Goal: Entertainment & Leisure: Consume media (video, audio)

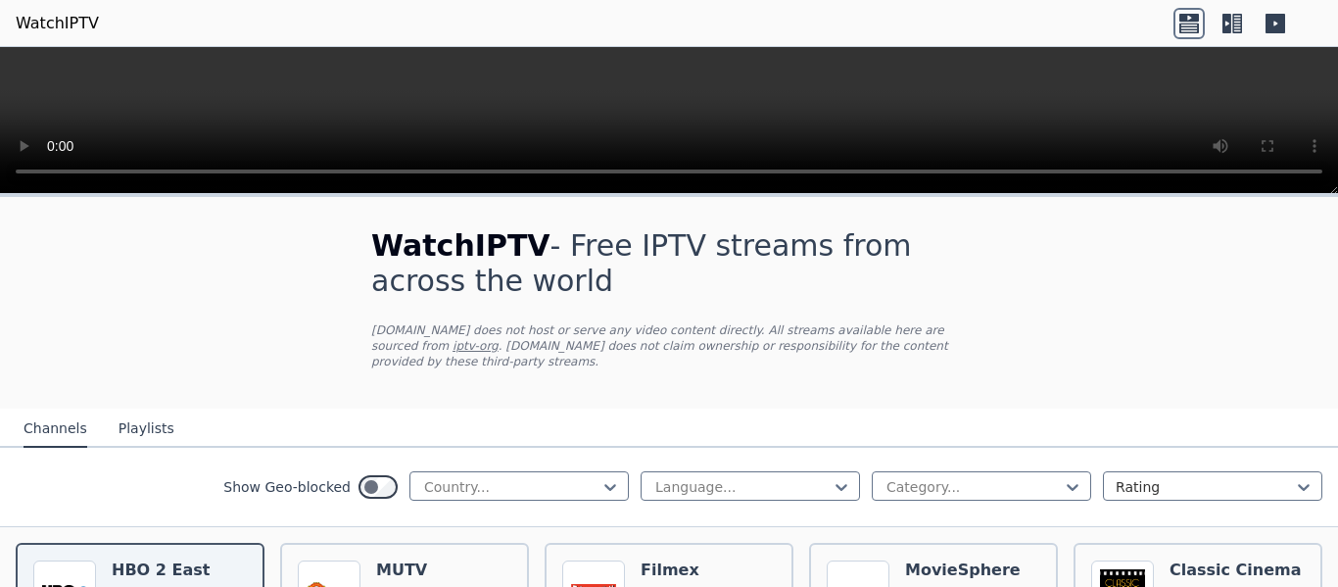
click at [1337, 108] on video at bounding box center [669, 120] width 1338 height 147
click at [514, 453] on div "Show Geo-blocked Country... Language... Category... Rating" at bounding box center [669, 487] width 1338 height 79
click at [533, 477] on div at bounding box center [511, 487] width 178 height 20
type input "**"
click at [416, 519] on div "[GEOGRAPHIC_DATA]" at bounding box center [519, 529] width 219 height 35
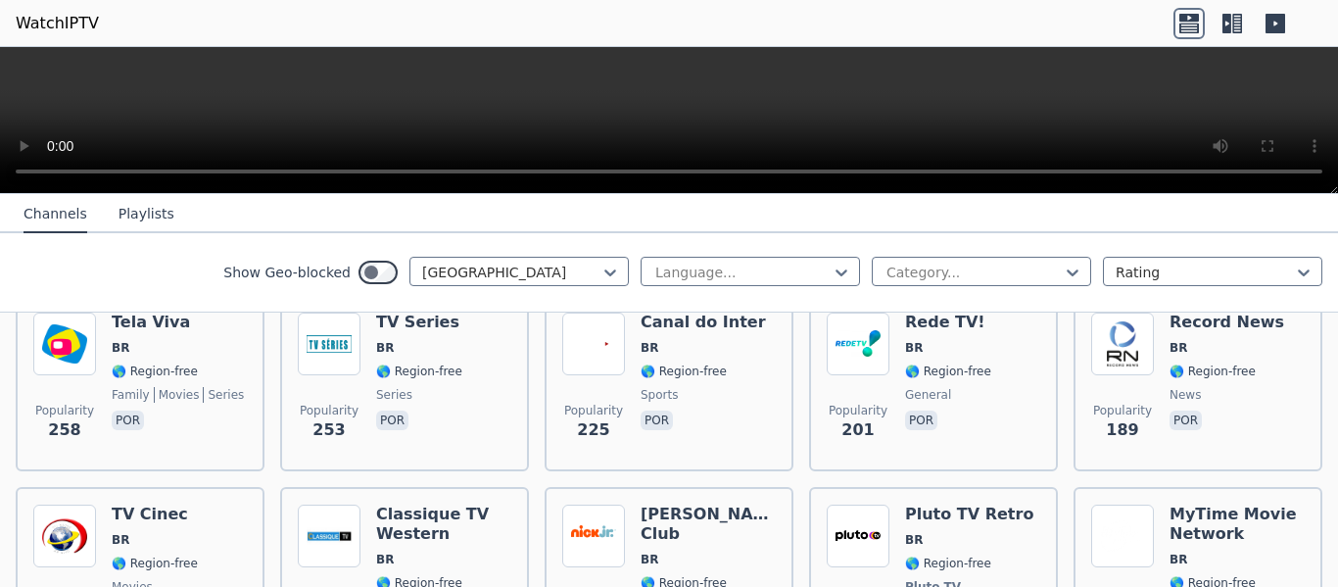
scroll to position [470, 0]
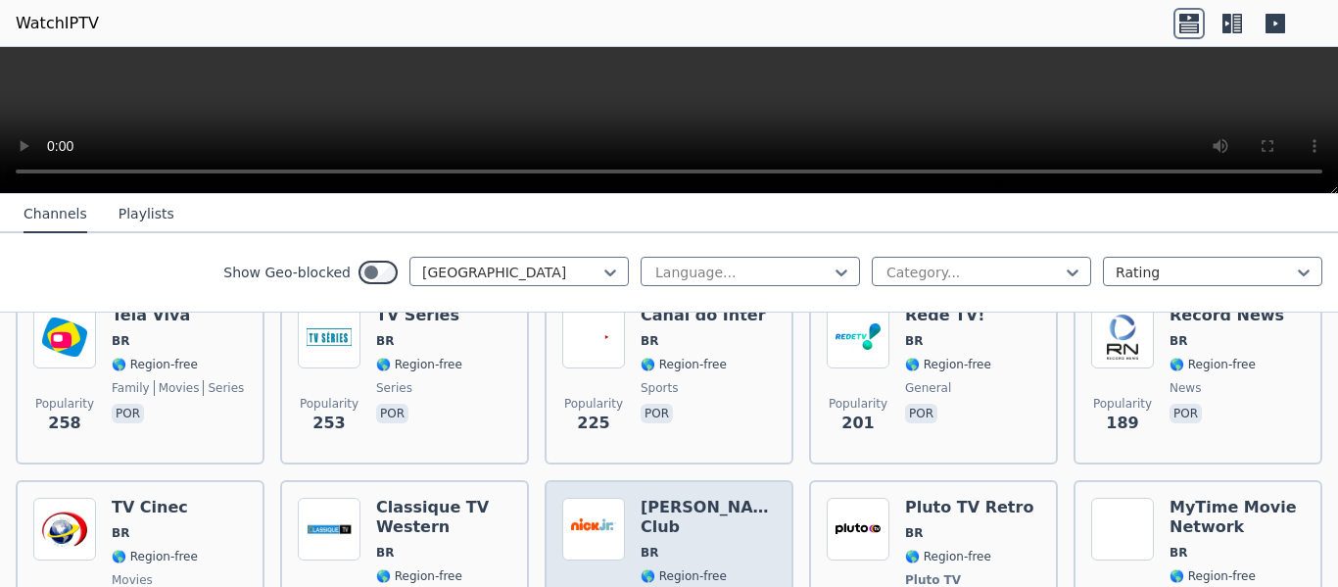
click at [585, 501] on img at bounding box center [593, 529] width 63 height 63
click at [600, 498] on img at bounding box center [593, 529] width 63 height 63
click at [605, 498] on img at bounding box center [593, 529] width 63 height 63
click at [664, 498] on h6 "[PERSON_NAME] Club" at bounding box center [708, 517] width 135 height 39
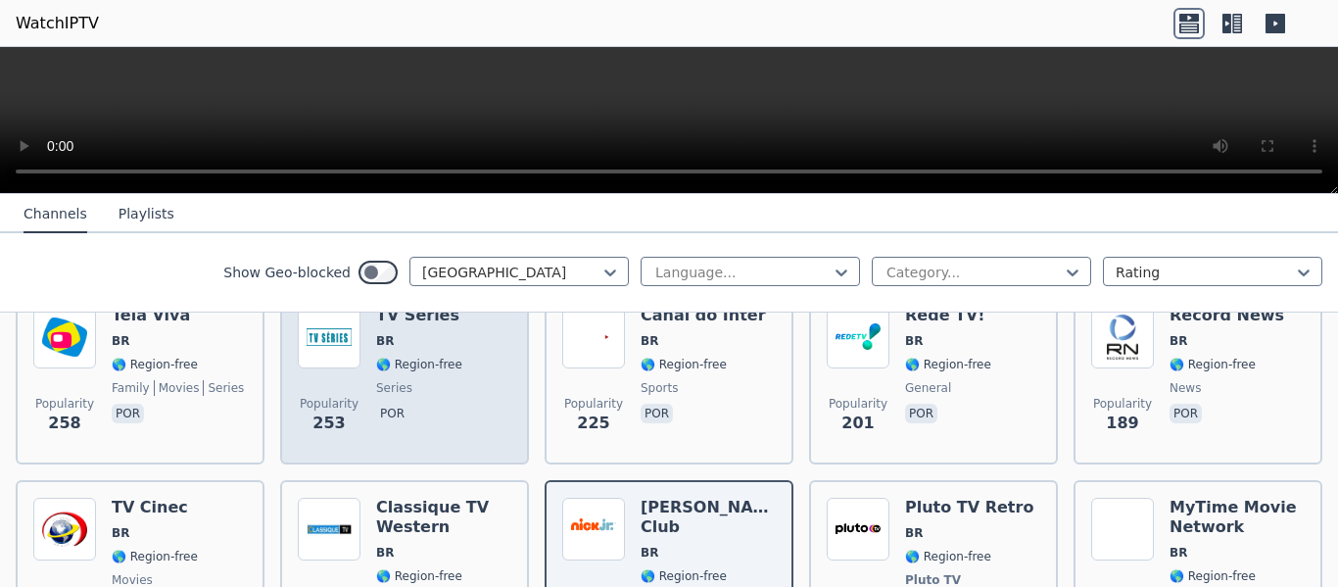
click at [346, 384] on span "Popularity 253" at bounding box center [329, 415] width 63 height 63
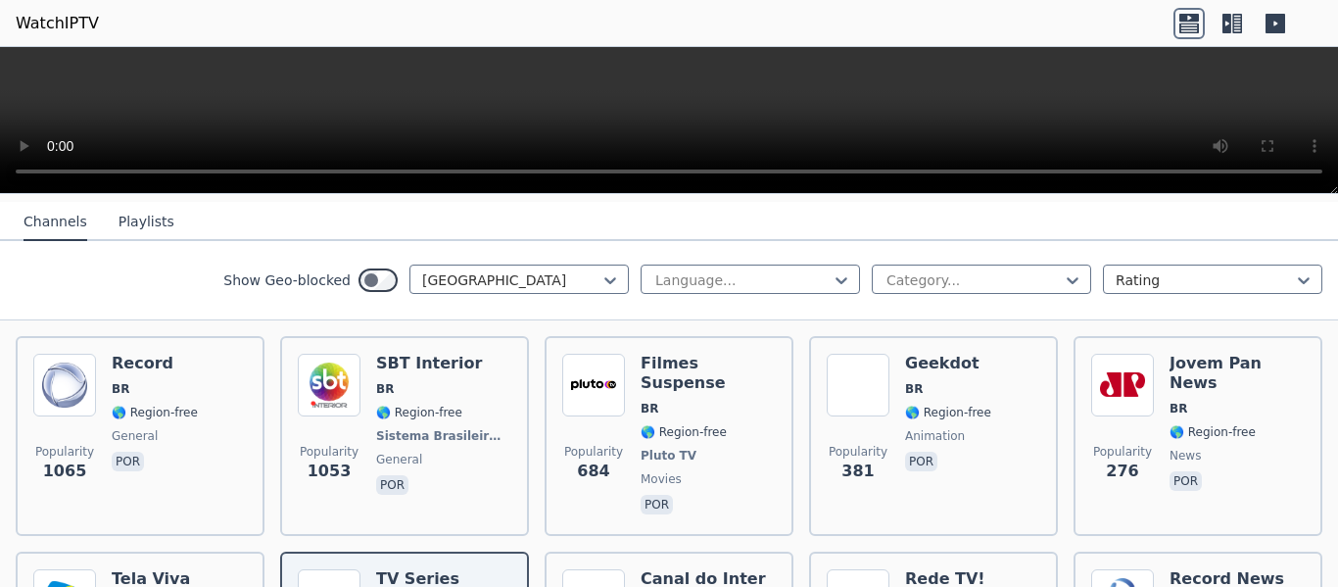
scroll to position [0, 0]
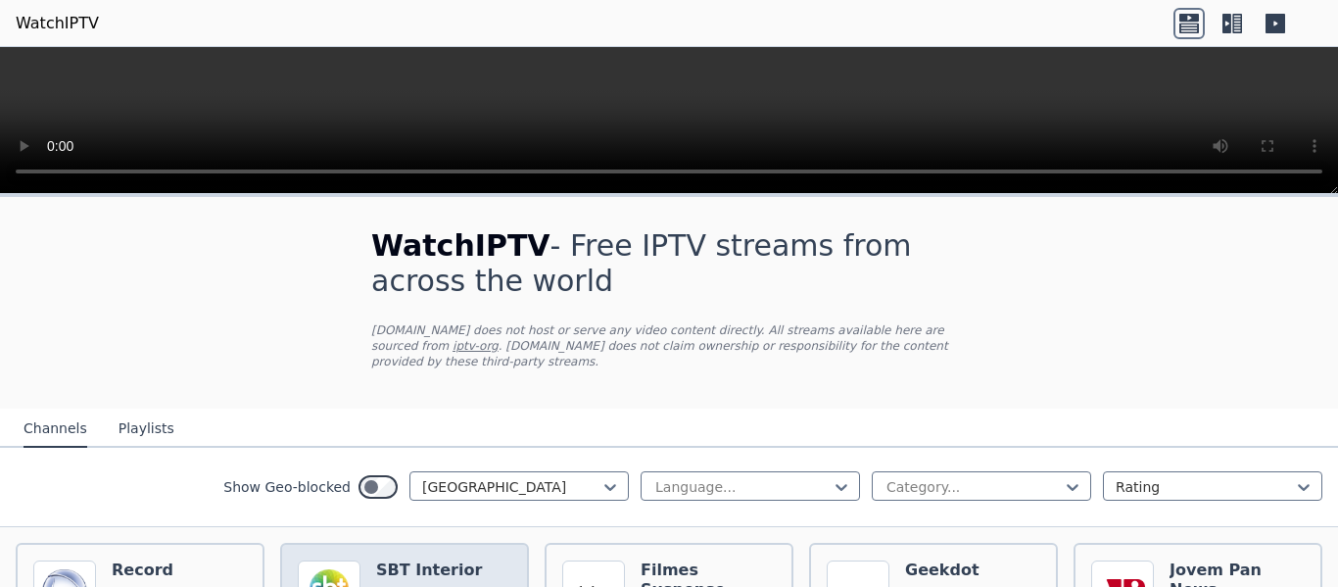
click at [353, 561] on img at bounding box center [329, 591] width 63 height 63
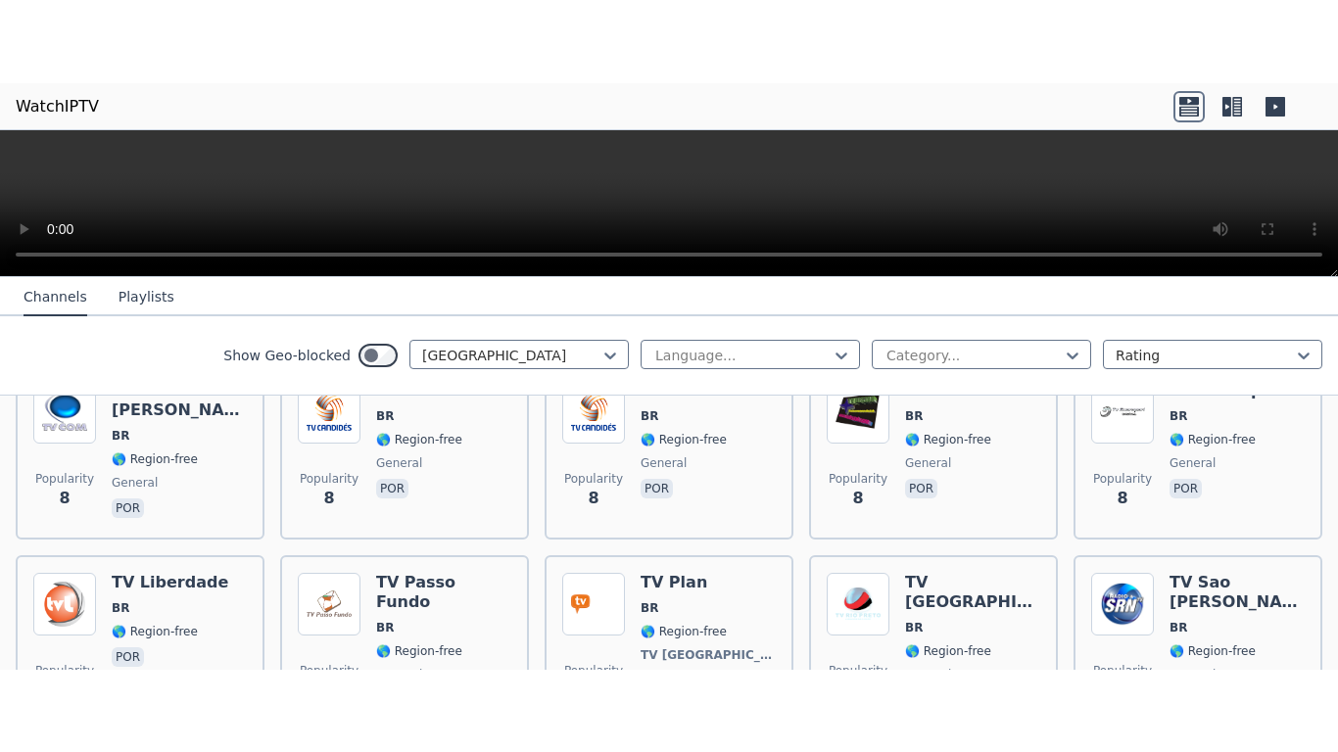
scroll to position [6481, 0]
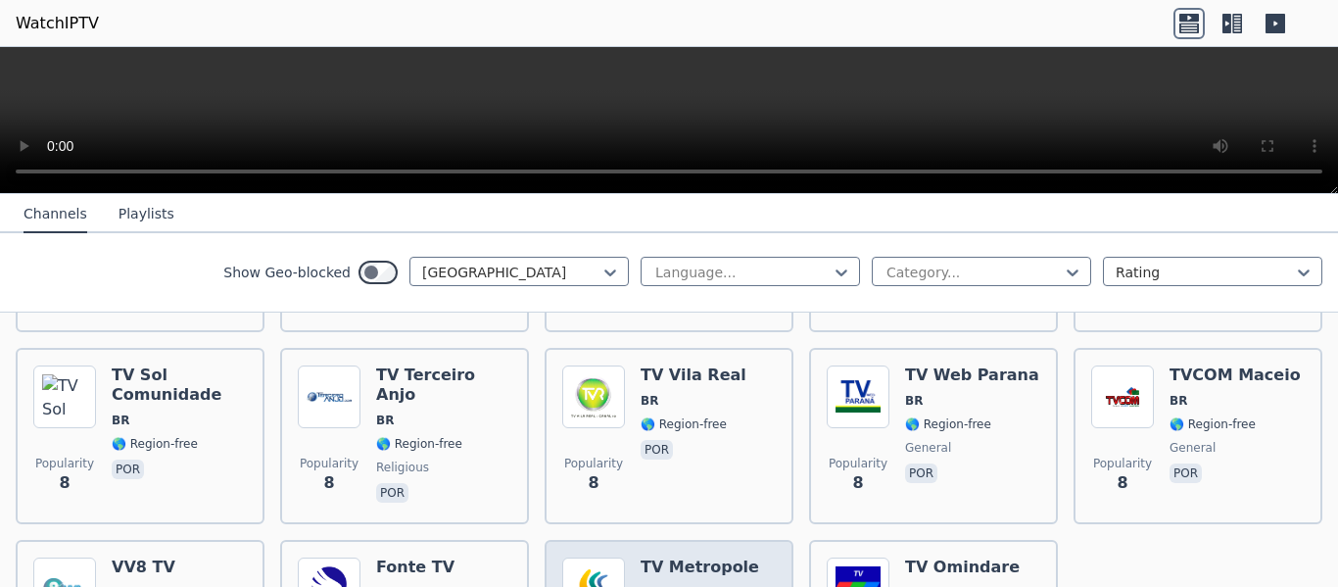
click at [592, 557] on img at bounding box center [593, 588] width 63 height 63
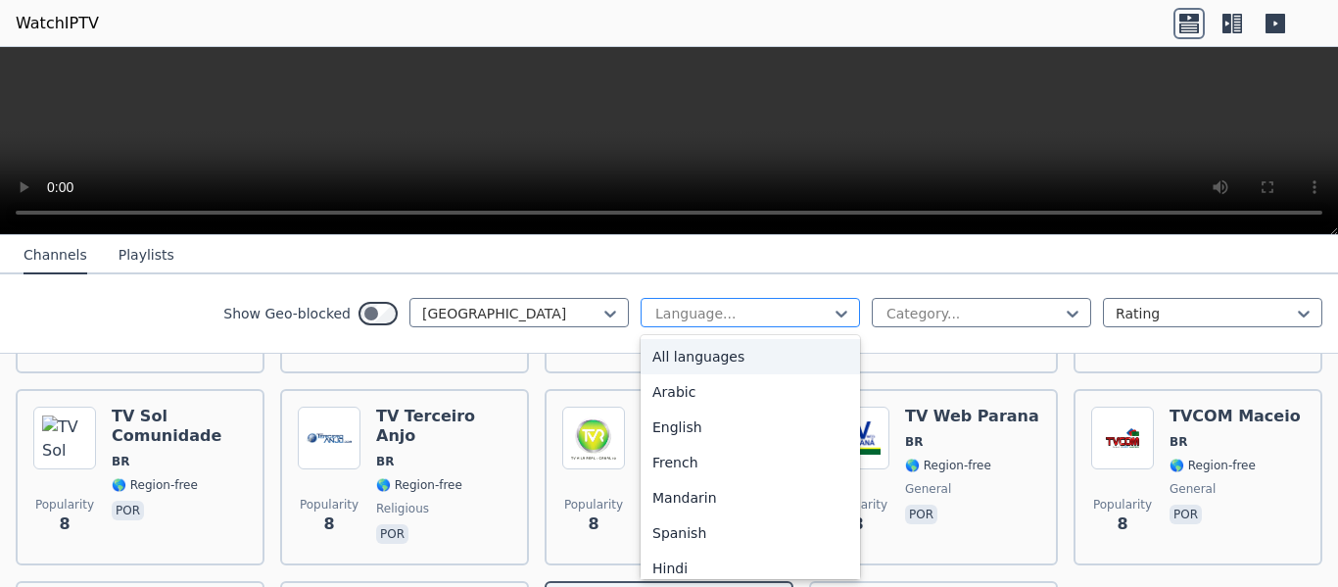
click at [707, 307] on div at bounding box center [742, 314] width 178 height 20
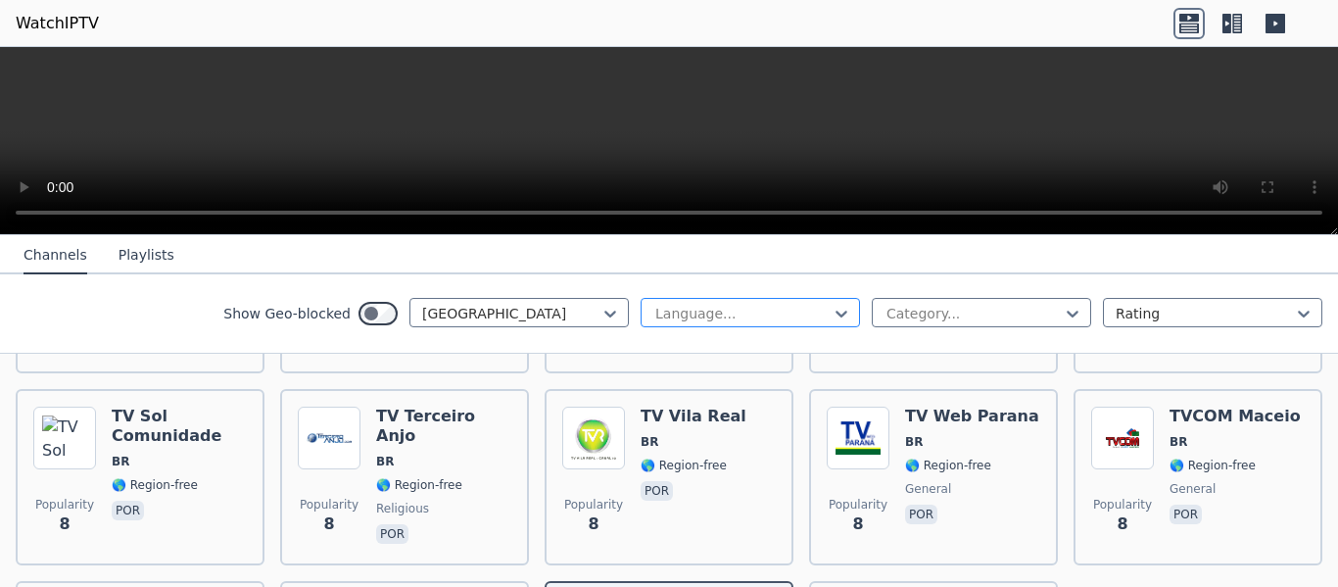
click at [707, 307] on div at bounding box center [742, 314] width 178 height 20
click at [1021, 315] on div at bounding box center [974, 314] width 178 height 20
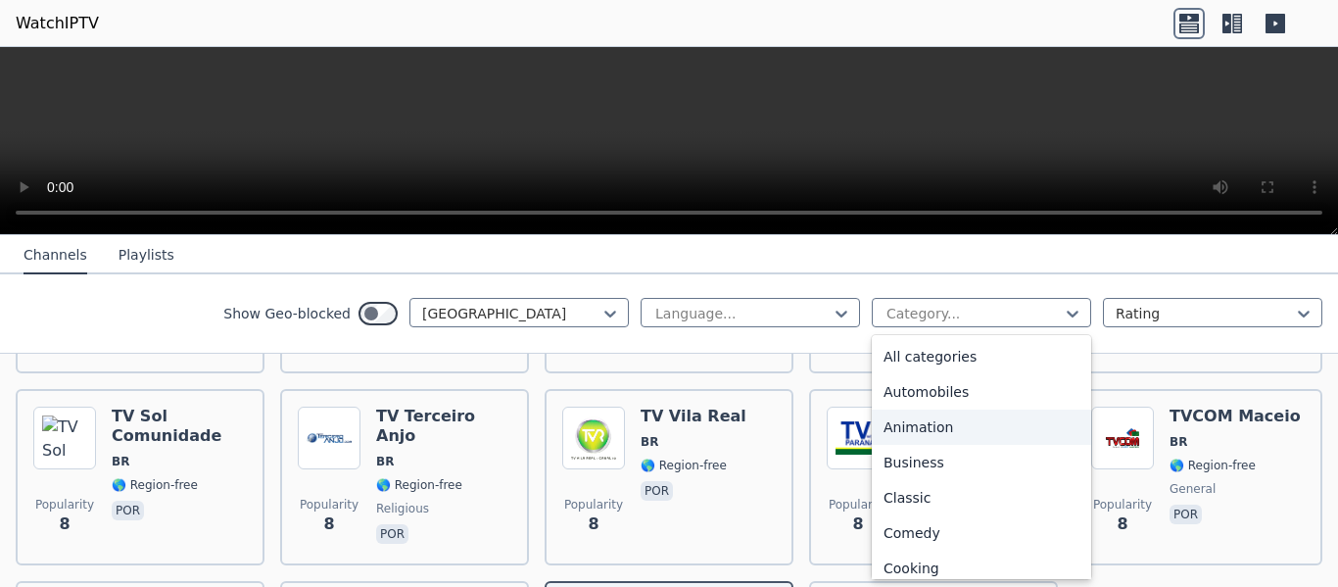
click at [960, 416] on div "Animation" at bounding box center [981, 427] width 219 height 35
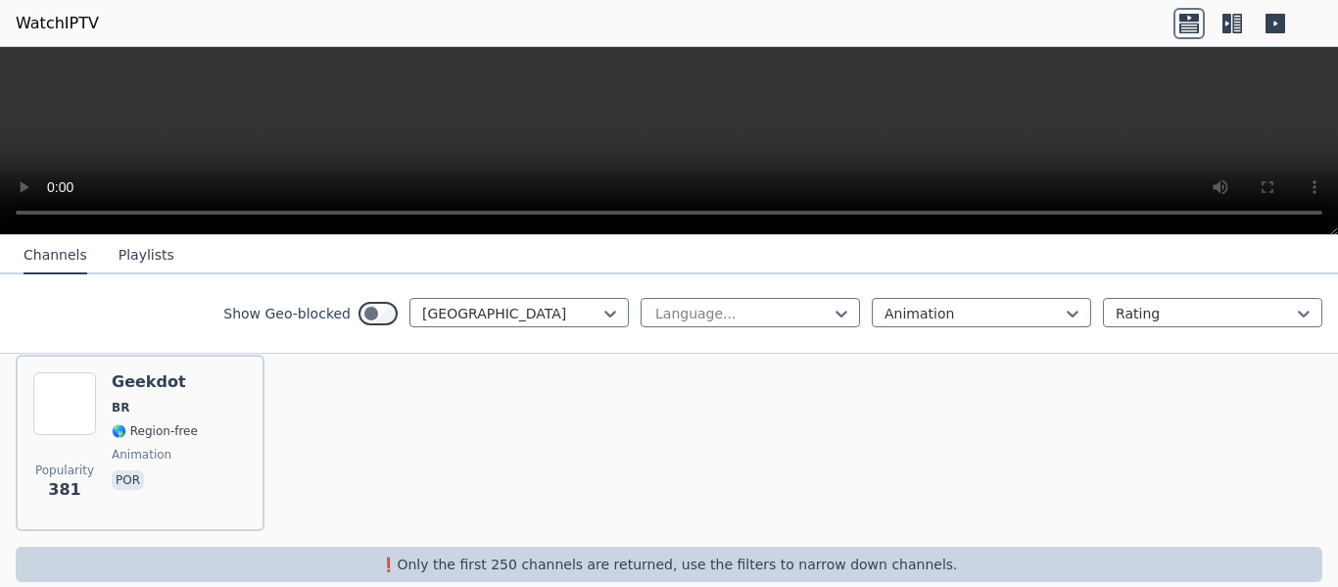
scroll to position [234, 0]
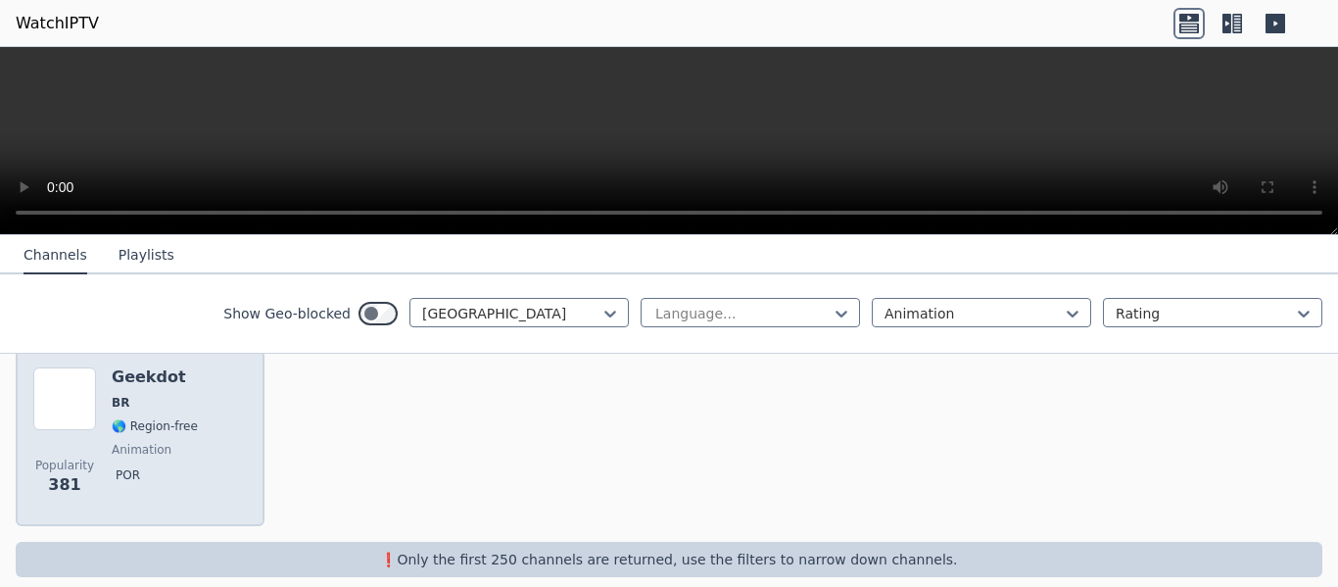
click at [81, 385] on img at bounding box center [64, 398] width 63 height 63
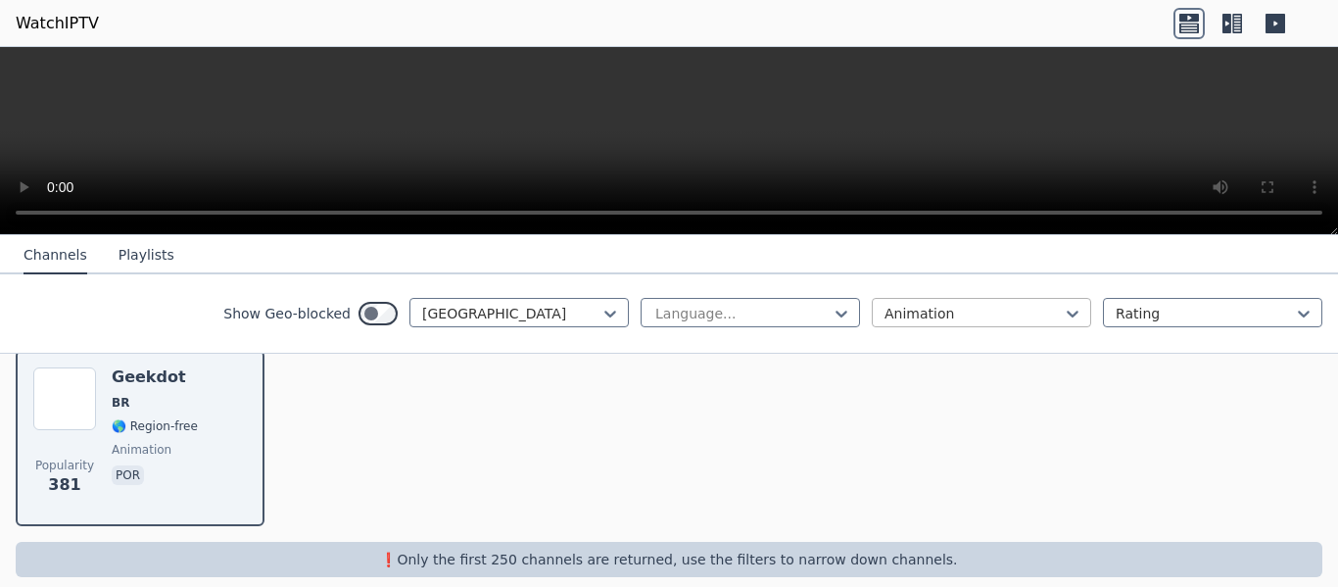
click at [921, 318] on div at bounding box center [974, 314] width 178 height 20
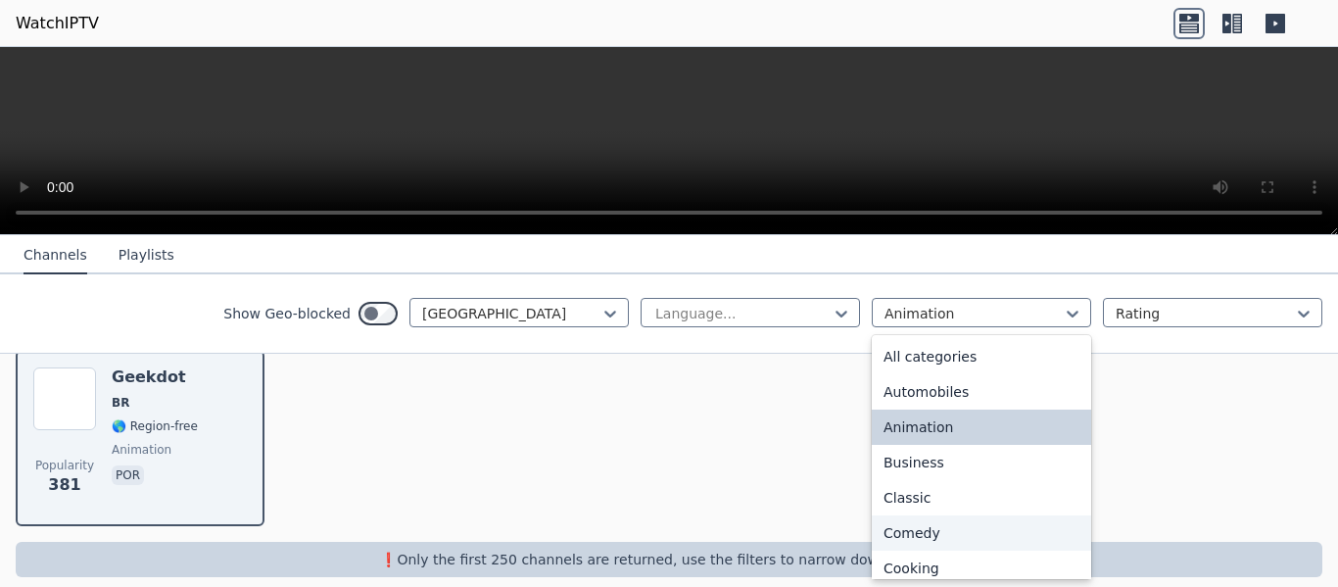
click at [927, 526] on div "Comedy" at bounding box center [981, 532] width 219 height 35
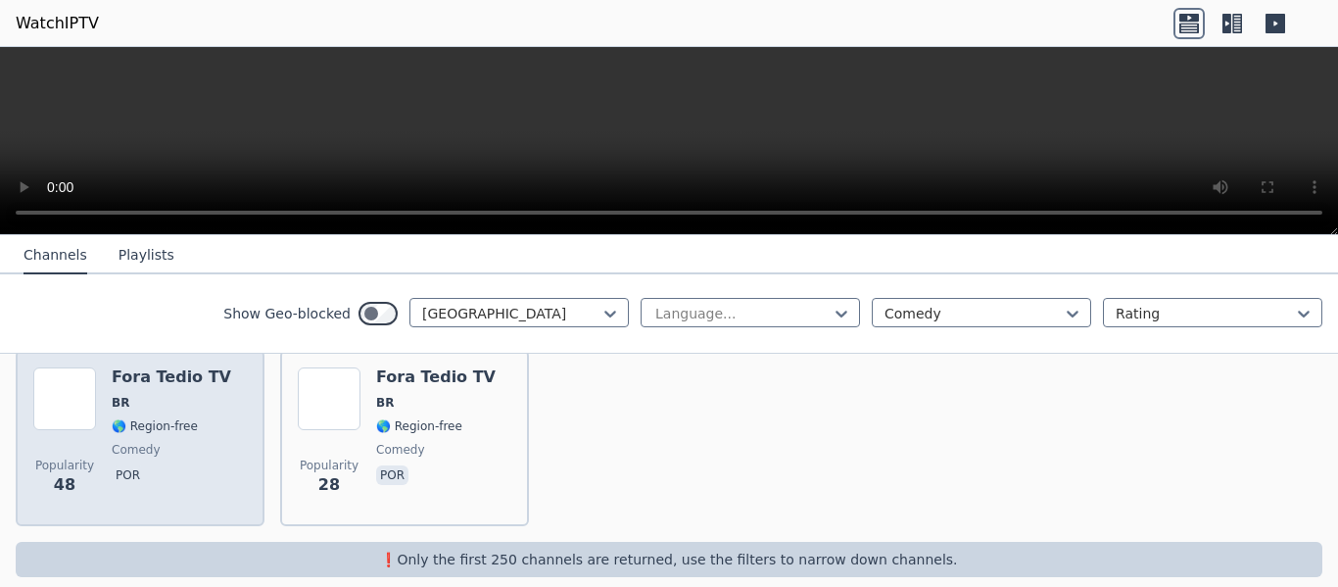
click at [178, 442] on span "comedy" at bounding box center [172, 450] width 120 height 16
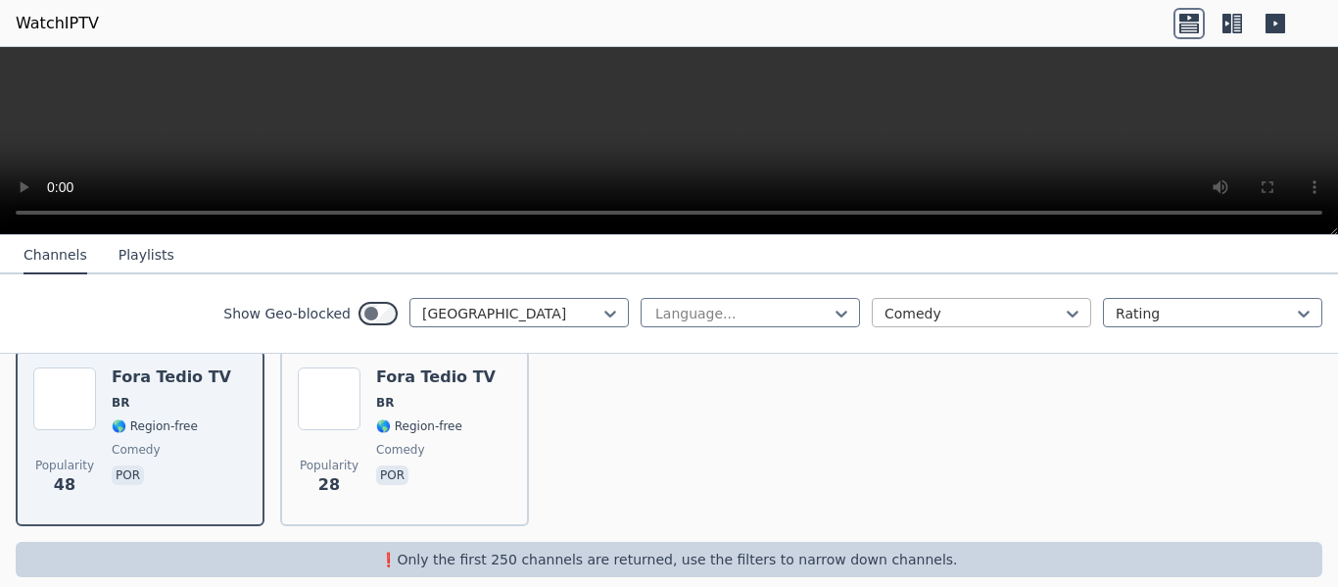
click at [969, 313] on div at bounding box center [974, 314] width 178 height 20
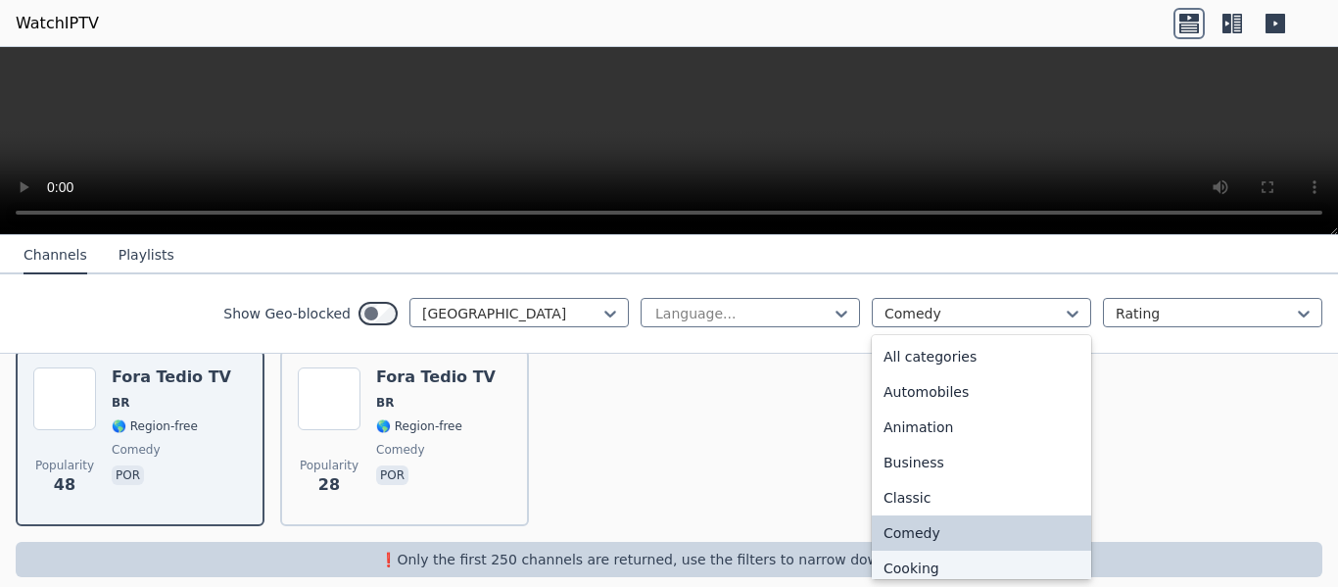
click at [957, 555] on div "Cooking" at bounding box center [981, 568] width 219 height 35
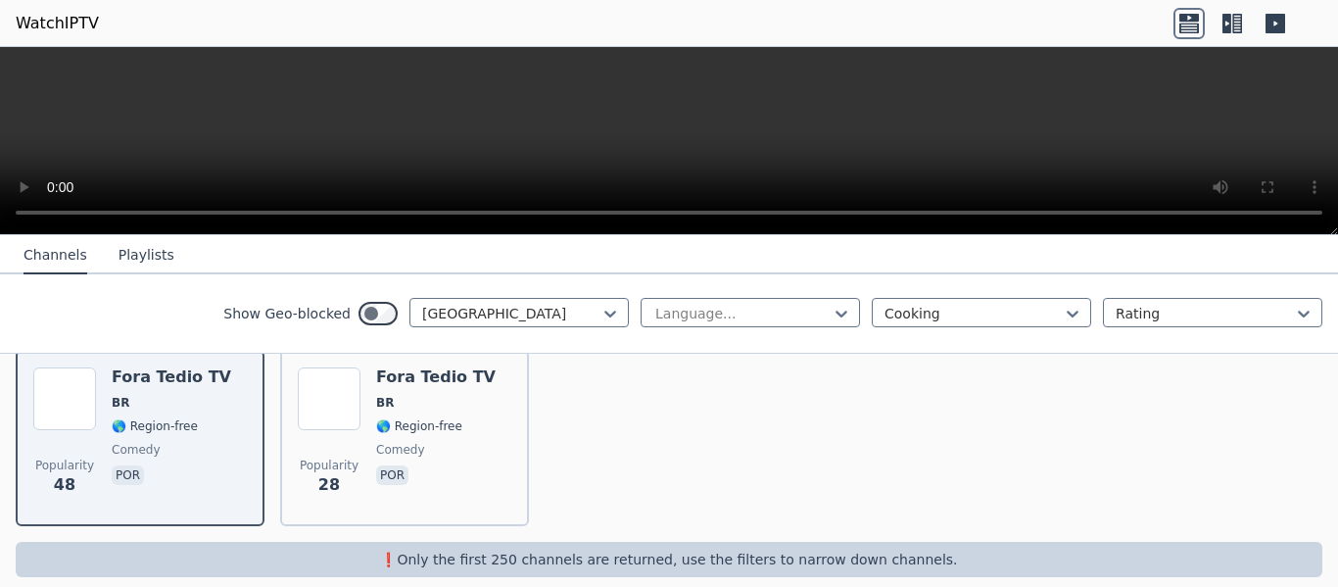
scroll to position [64, 0]
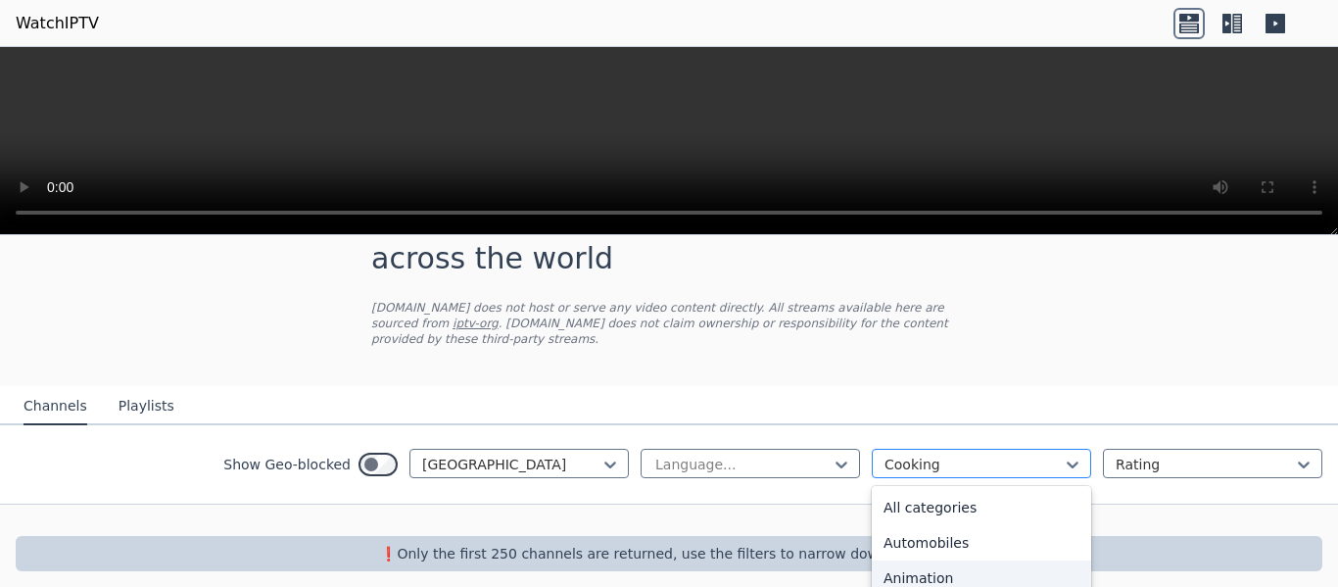
click at [964, 449] on div "option Cooking, selected. 27 results available. Use Up and Down to choose optio…" at bounding box center [981, 463] width 219 height 29
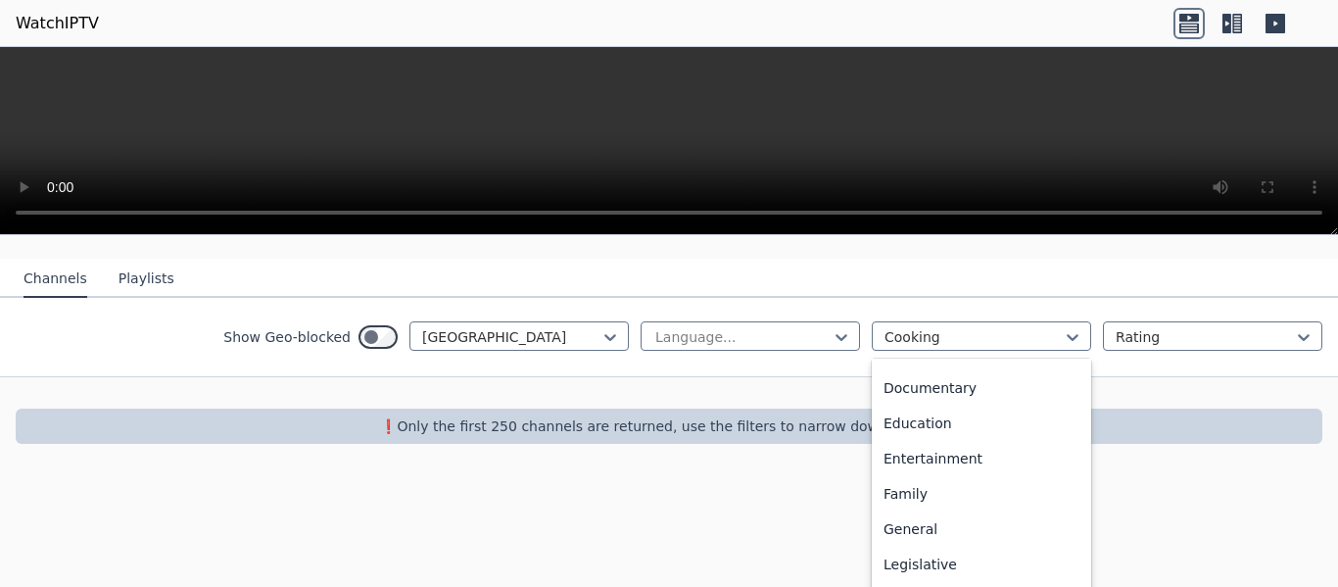
scroll to position [288, 0]
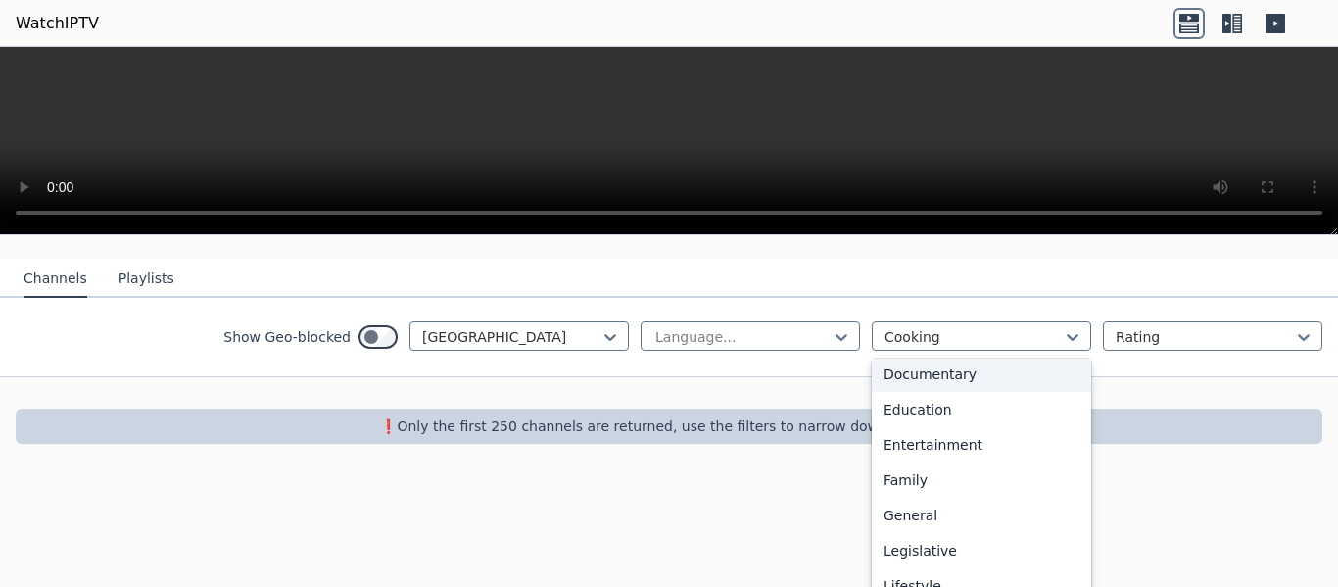
click at [958, 359] on div "Documentary" at bounding box center [981, 374] width 219 height 35
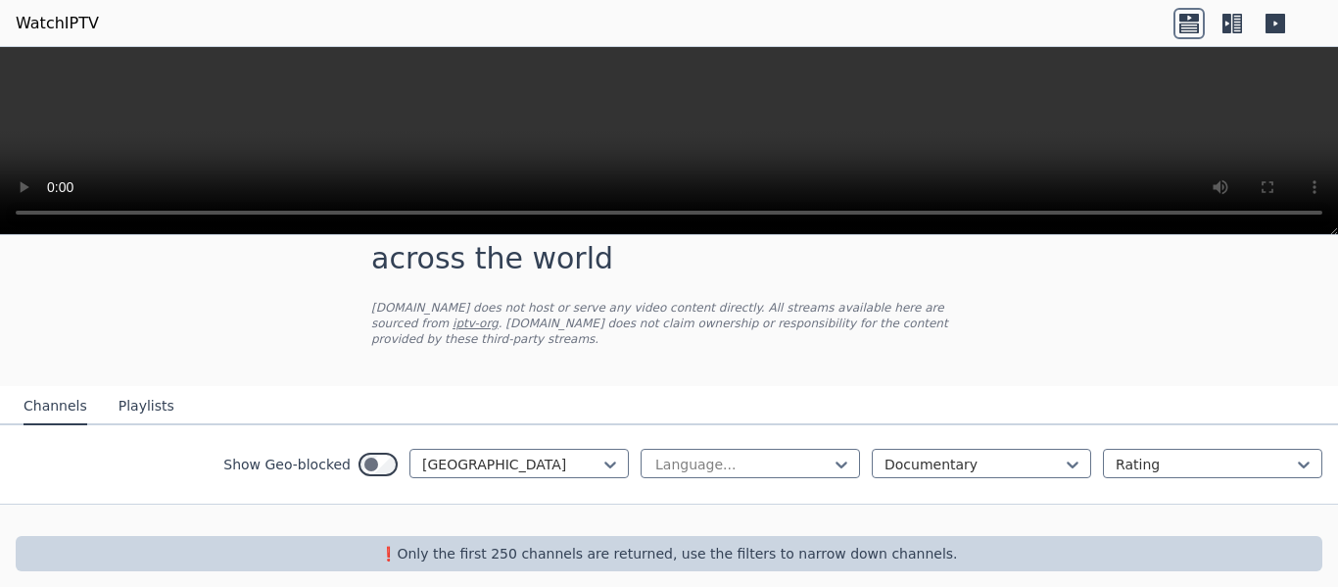
scroll to position [191, 0]
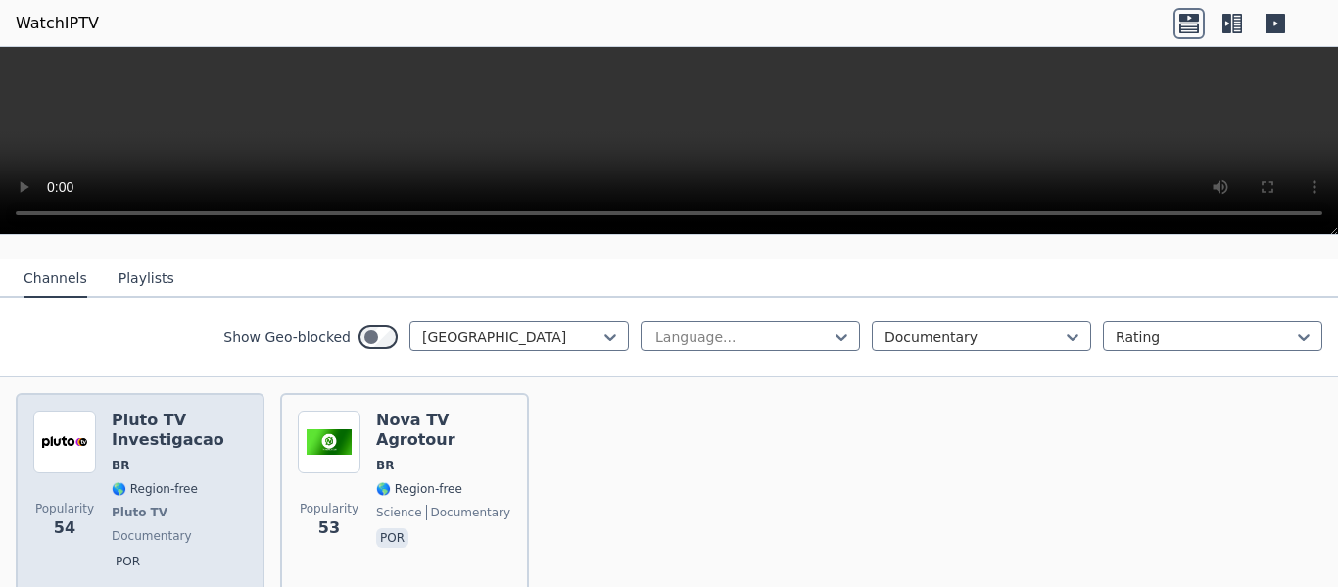
click at [151, 410] on h6 "Pluto TV Investigacao" at bounding box center [179, 429] width 135 height 39
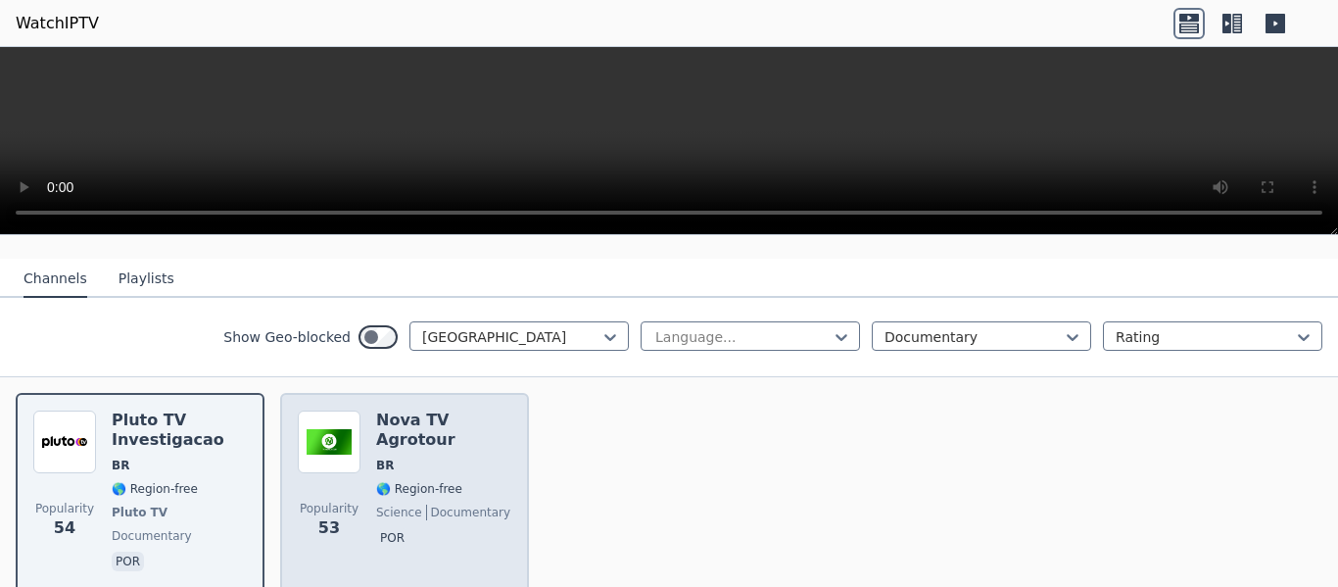
click at [423, 481] on span "🌎 Region-free" at bounding box center [419, 489] width 86 height 16
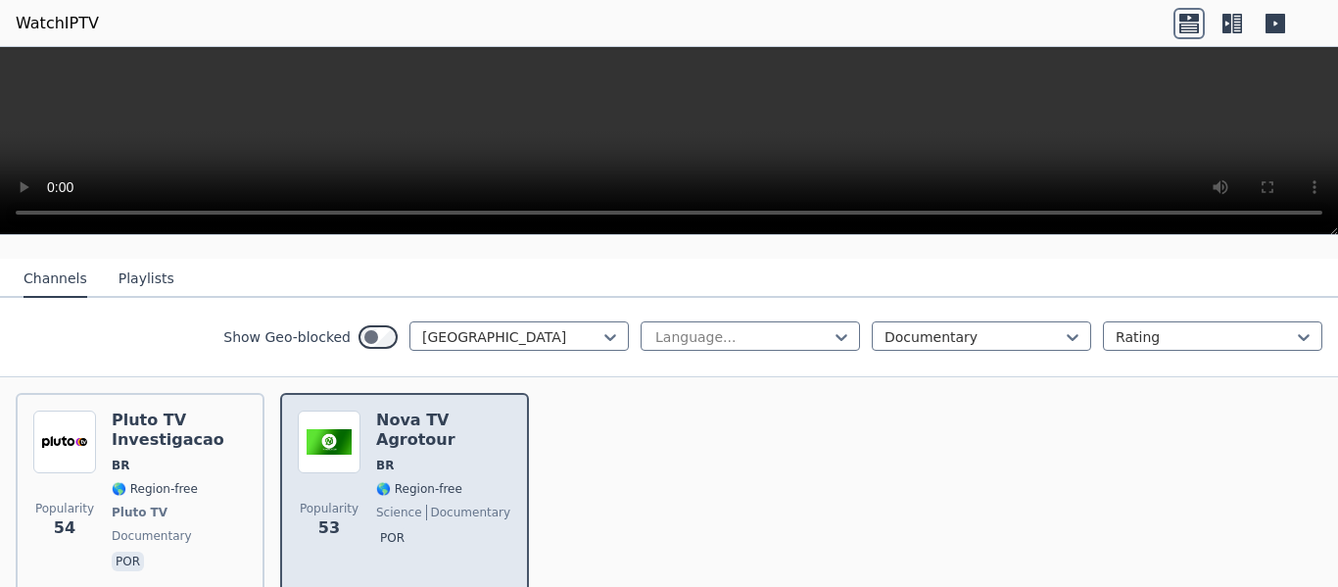
click at [353, 424] on img at bounding box center [329, 441] width 63 height 63
click at [417, 410] on h6 "Nova TV Agrotour" at bounding box center [443, 429] width 135 height 39
click at [335, 414] on img at bounding box center [329, 441] width 63 height 63
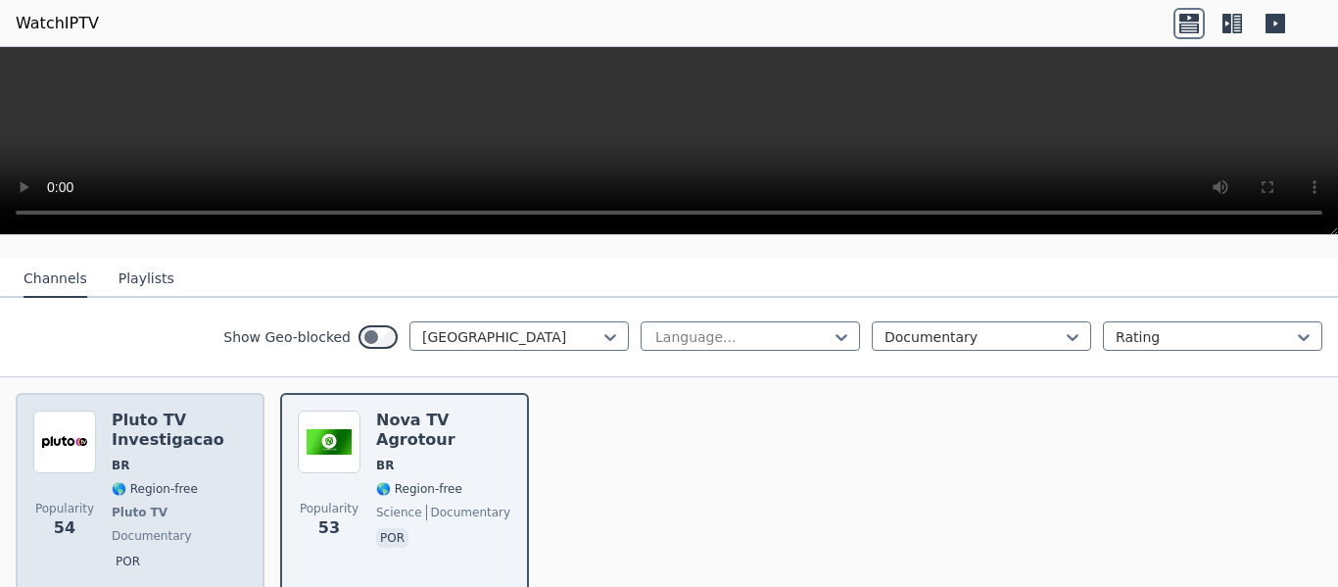
click at [152, 431] on h6 "Pluto TV Investigacao" at bounding box center [179, 429] width 135 height 39
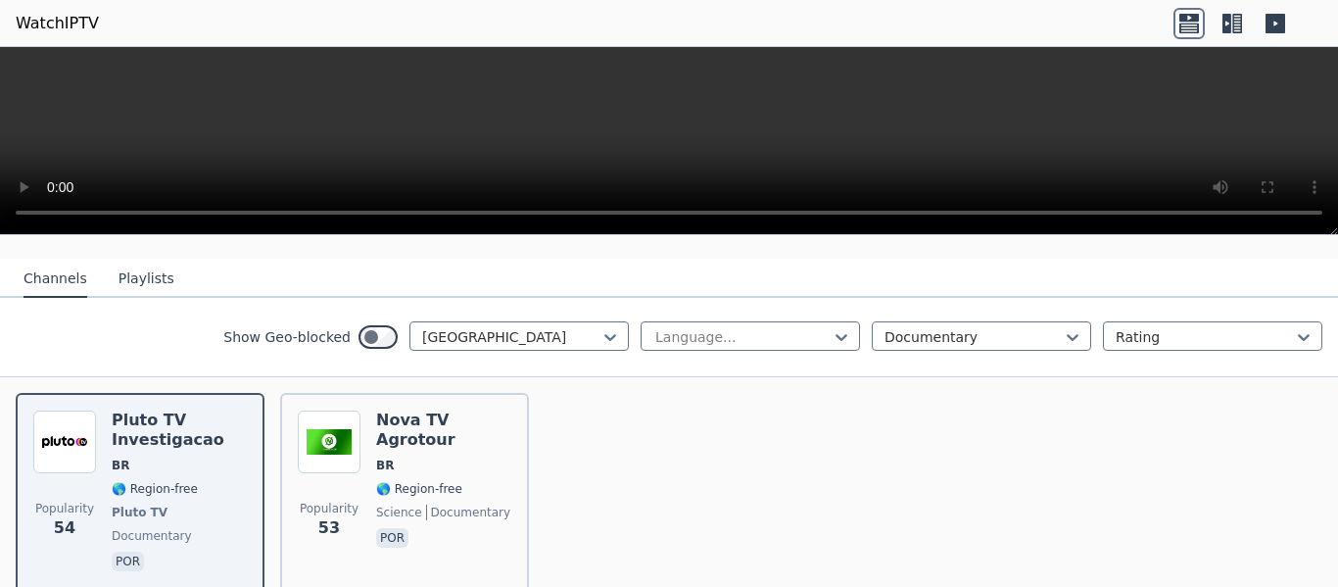
click at [119, 262] on button "Playlists" at bounding box center [147, 279] width 56 height 37
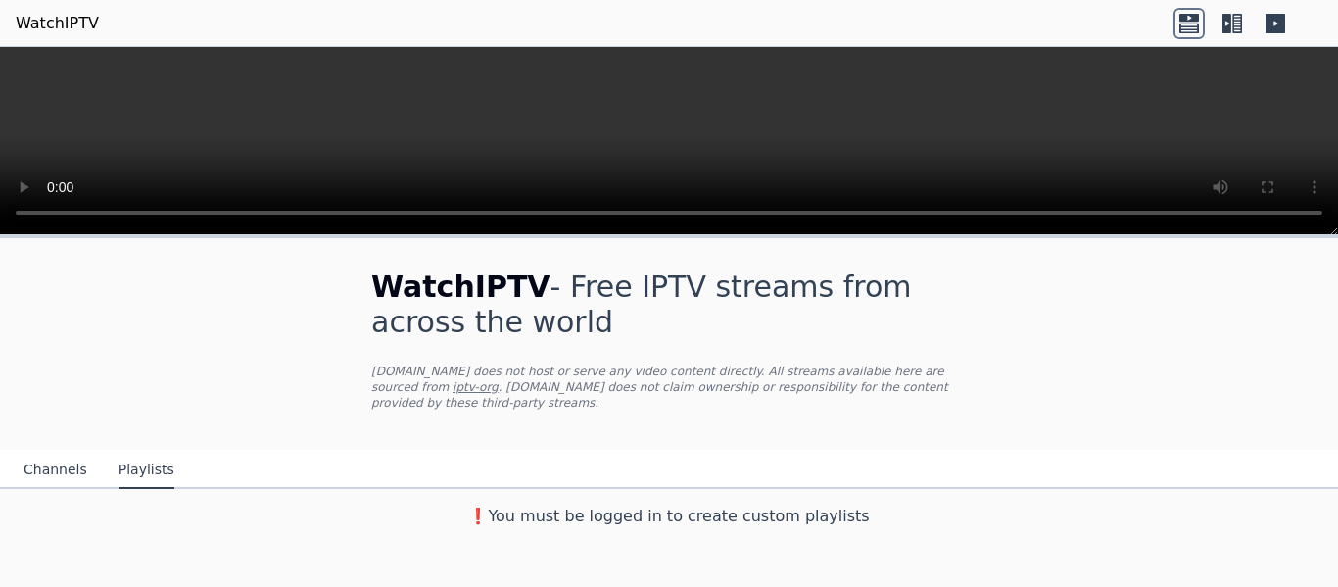
click at [1226, 20] on icon at bounding box center [1227, 24] width 9 height 20
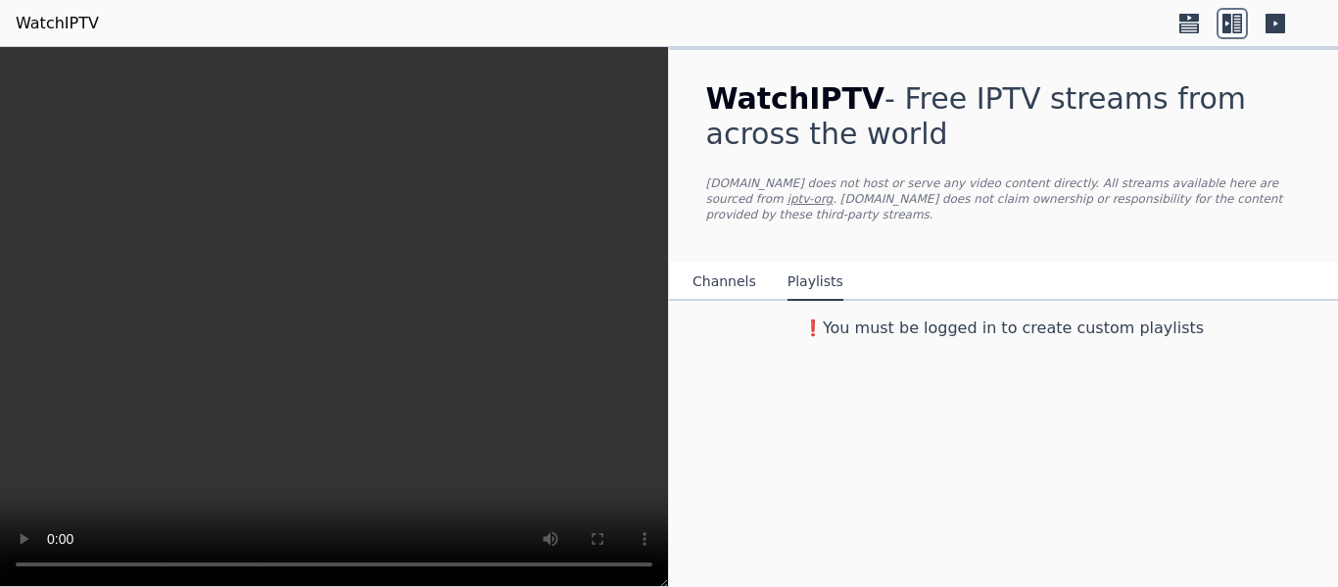
click at [1273, 30] on icon at bounding box center [1276, 24] width 20 height 20
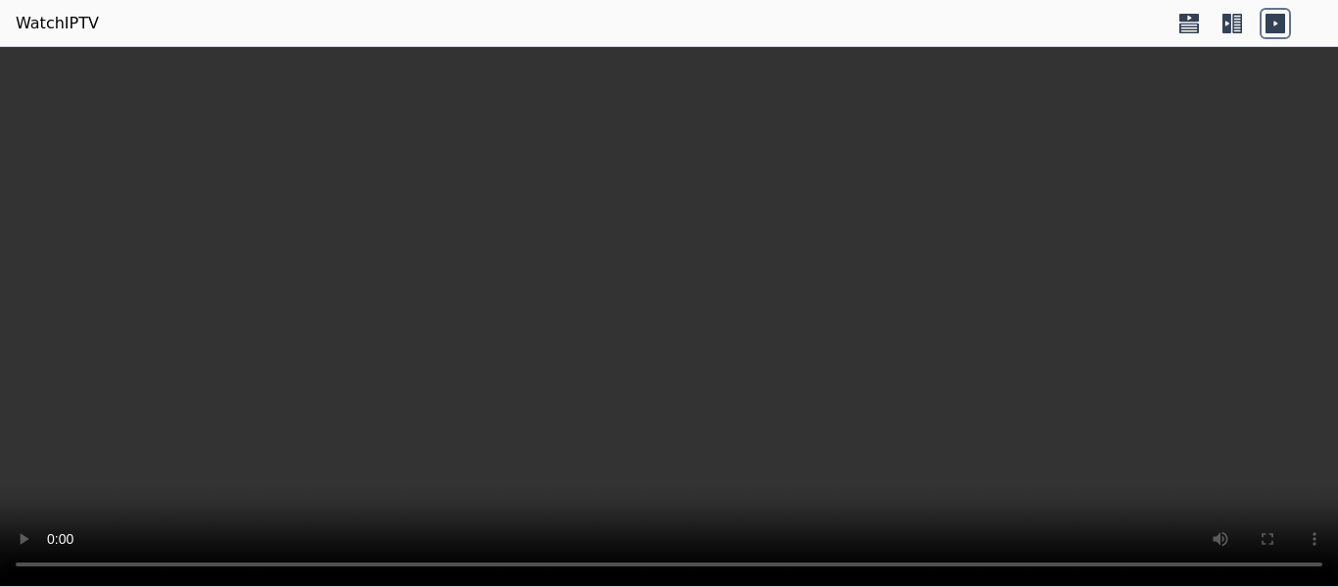
click at [1273, 30] on icon at bounding box center [1276, 24] width 20 height 20
click at [1212, 29] on div at bounding box center [1233, 23] width 118 height 31
click at [1237, 16] on icon at bounding box center [1232, 23] width 31 height 31
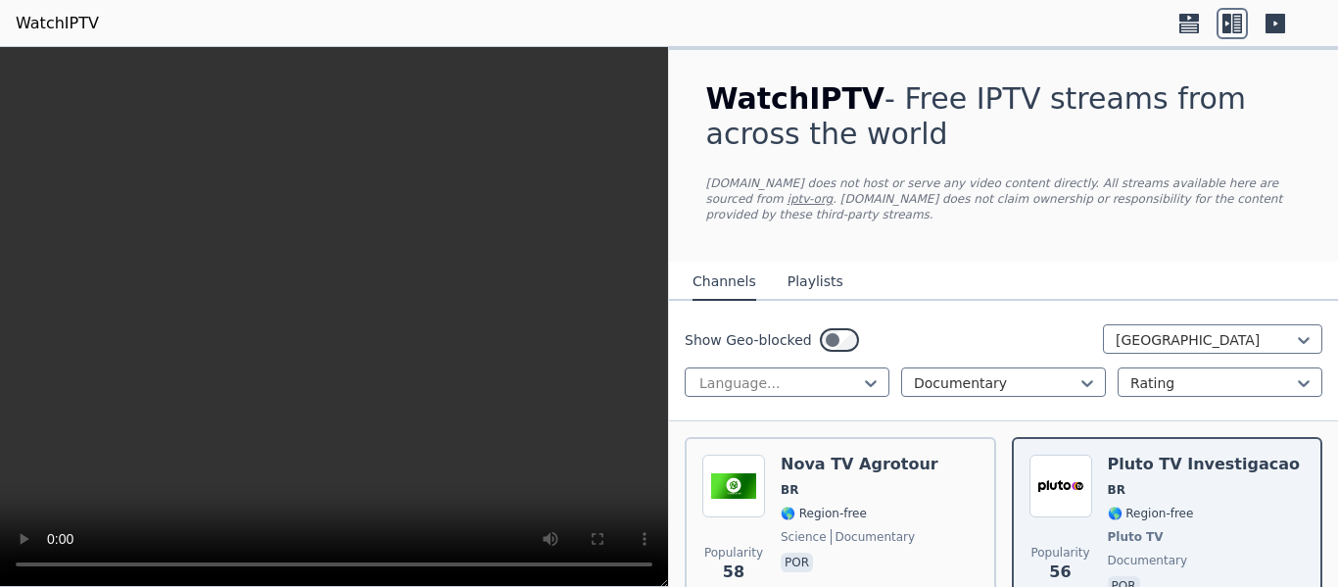
click at [795, 266] on button "Playlists" at bounding box center [816, 282] width 56 height 37
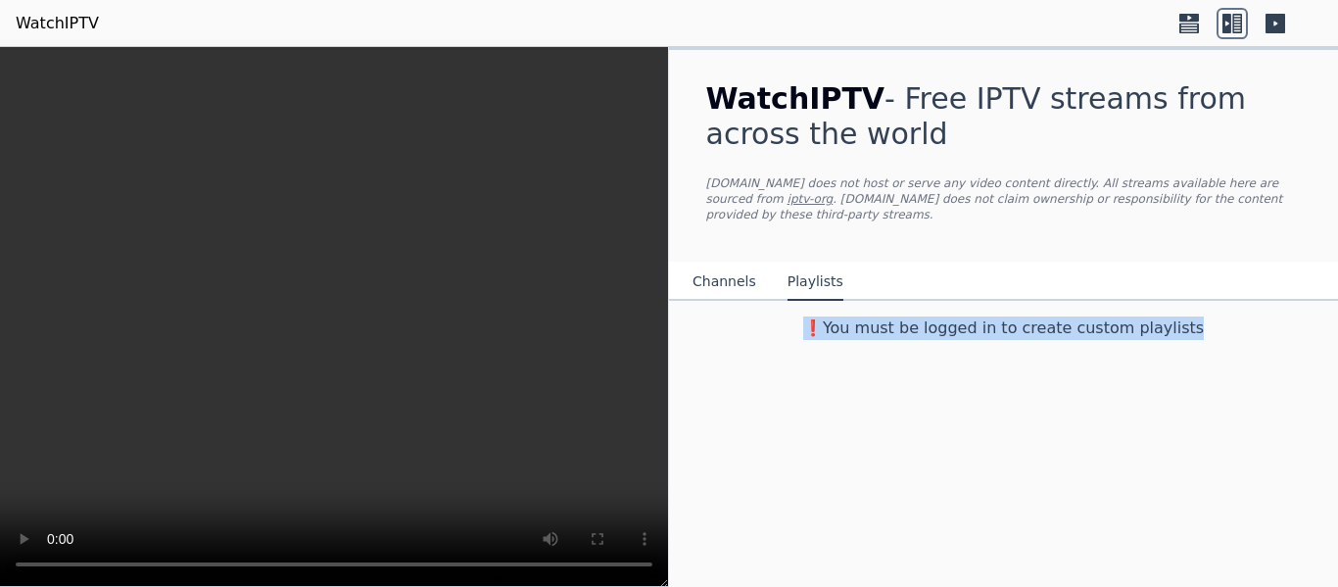
drag, startPoint x: 822, startPoint y: 313, endPoint x: 1236, endPoint y: 303, distance: 414.5
click at [1236, 316] on h3 "❗️You must be logged in to create custom playlists" at bounding box center [1004, 328] width 658 height 24
click at [1057, 316] on h3 "❗️You must be logged in to create custom playlists" at bounding box center [1004, 328] width 658 height 24
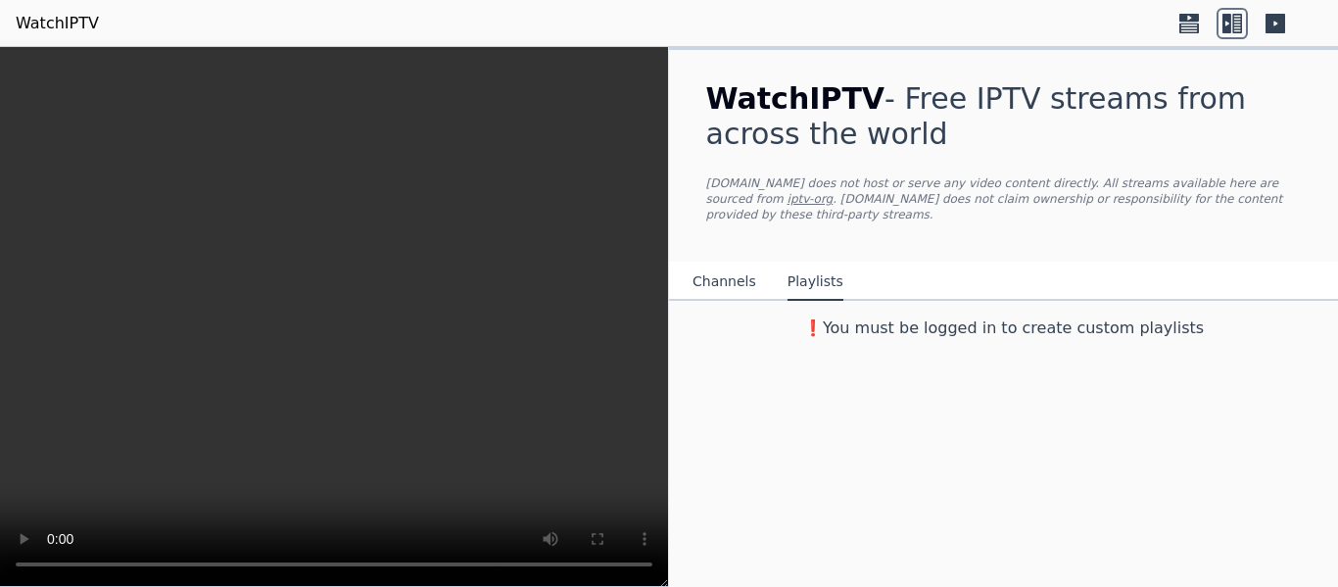
click at [971, 316] on h3 "❗️You must be logged in to create custom playlists" at bounding box center [1004, 328] width 658 height 24
click at [72, 12] on link "WatchIPTV" at bounding box center [57, 24] width 83 height 24
click at [54, 20] on link "WatchIPTV" at bounding box center [57, 24] width 83 height 24
click at [834, 192] on link "iptv-org" at bounding box center [811, 199] width 46 height 14
